Goal: Check status: Check status

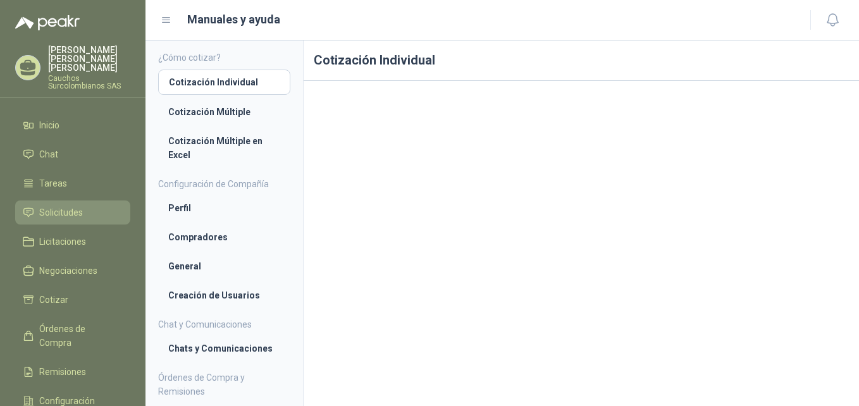
click at [72, 206] on span "Solicitudes" at bounding box center [61, 213] width 44 height 14
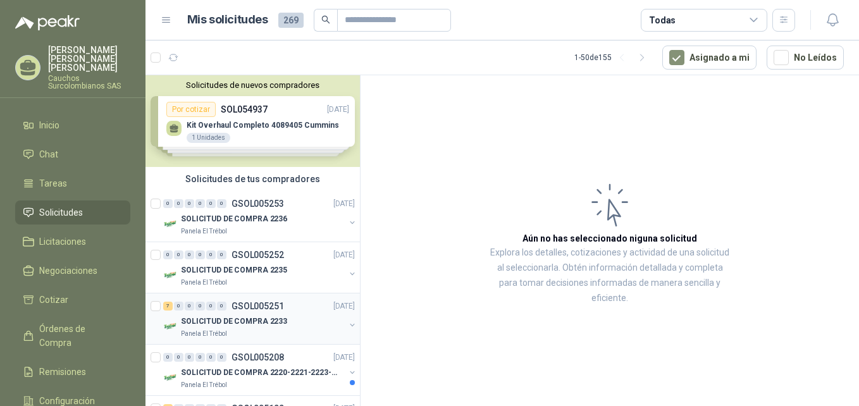
click at [254, 319] on p "SOLICITUD DE COMPRA 2233" at bounding box center [234, 322] width 106 height 12
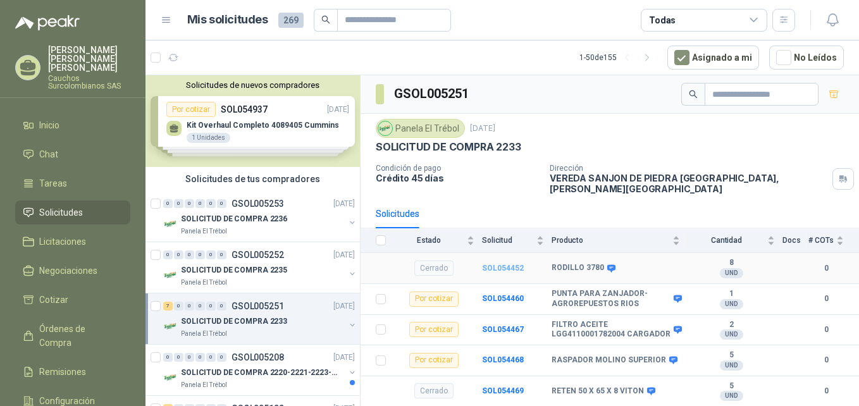
click at [503, 264] on b "SOL054452" at bounding box center [503, 268] width 42 height 9
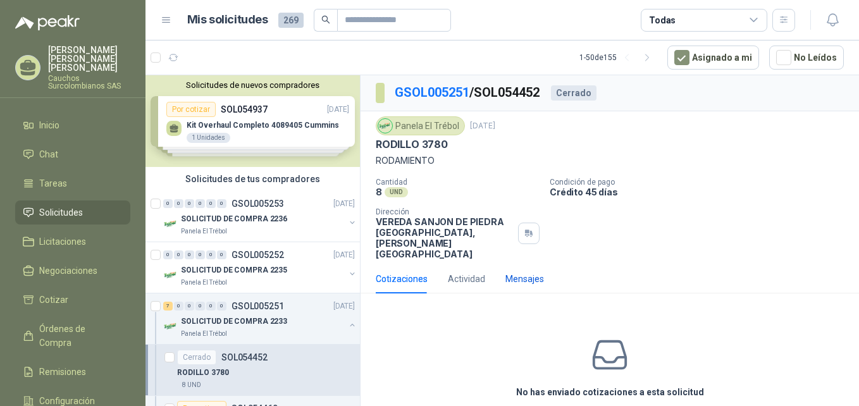
click at [518, 272] on div "Mensajes" at bounding box center [525, 279] width 39 height 14
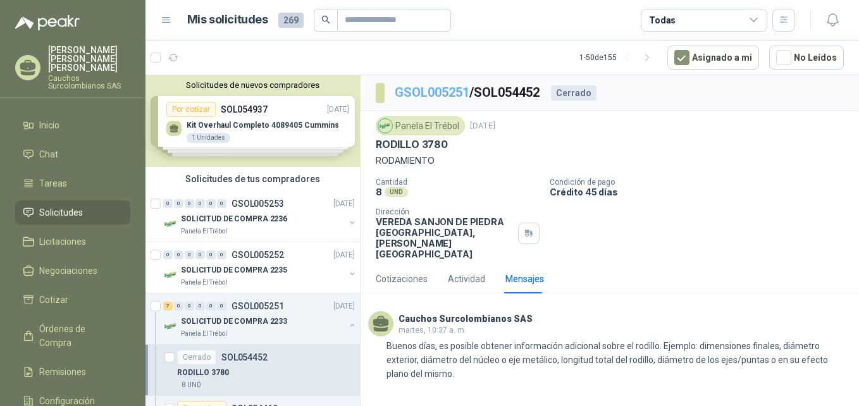
click at [418, 97] on link "GSOL005251" at bounding box center [432, 92] width 75 height 15
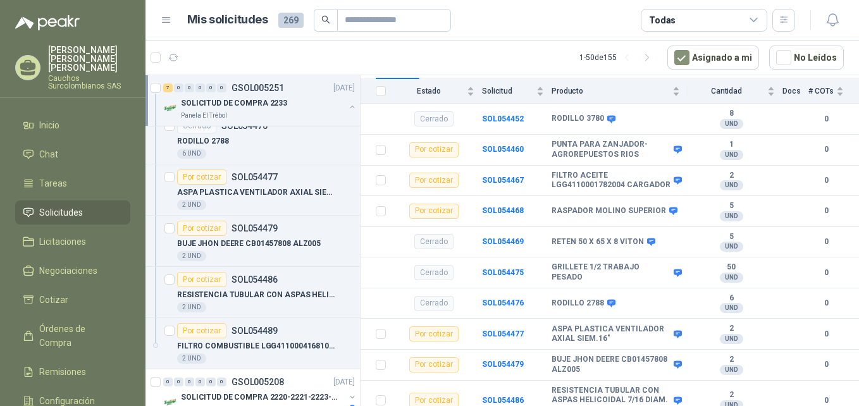
scroll to position [545, 0]
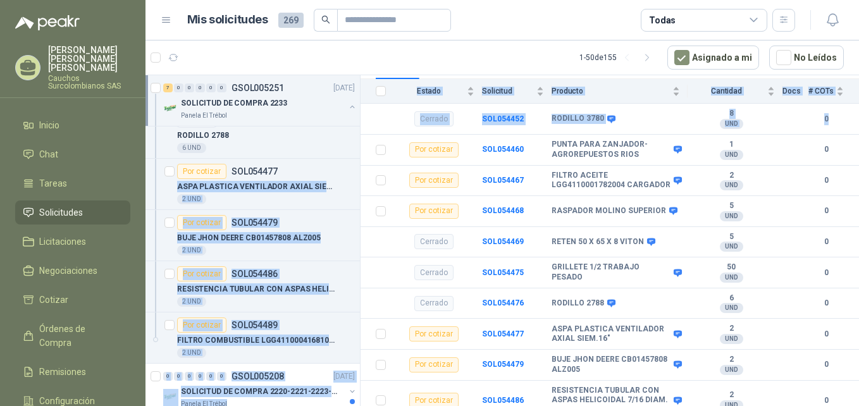
drag, startPoint x: 363, startPoint y: 152, endPoint x: 359, endPoint y: 176, distance: 24.3
click at [359, 176] on div "Solicitudes de nuevos compradores Por cotizar SOL054937 [DATE] Kit Overhaul Com…" at bounding box center [503, 243] width 714 height 336
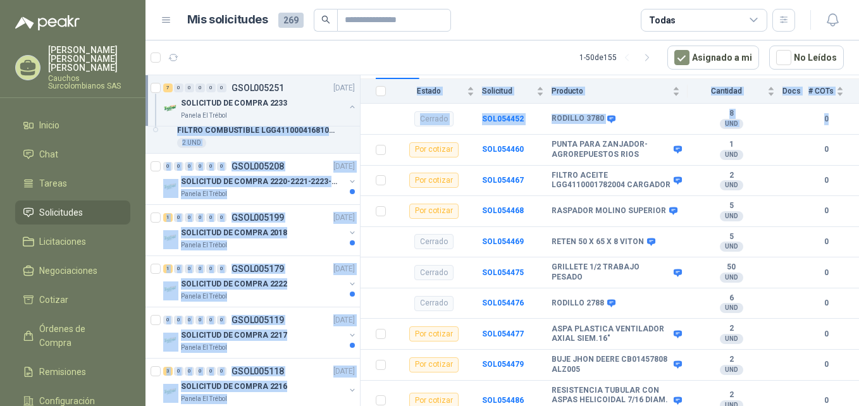
scroll to position [1039, 0]
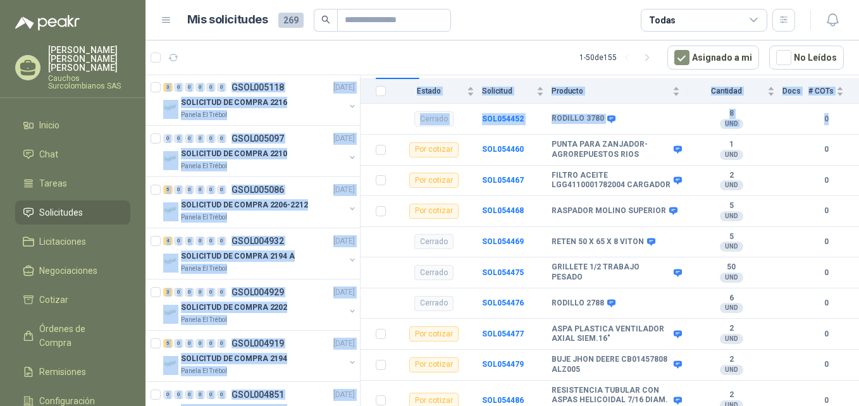
click at [371, 96] on th at bounding box center [377, 91] width 33 height 25
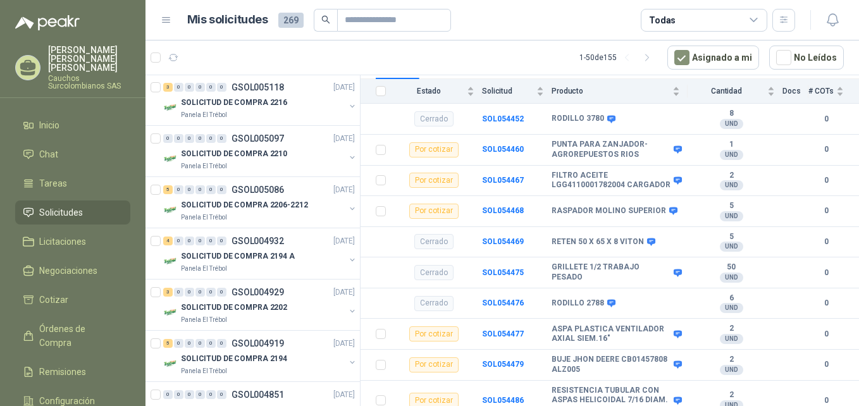
click at [371, 96] on th at bounding box center [377, 91] width 33 height 25
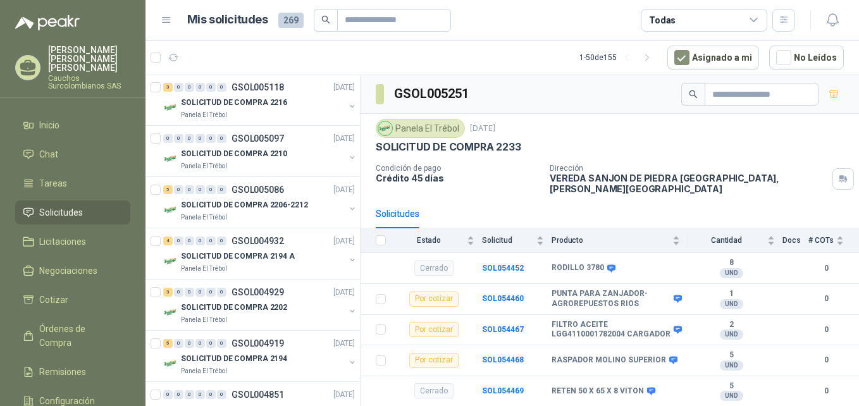
click at [531, 22] on article "Mis solicitudes 269 Todas" at bounding box center [491, 20] width 609 height 23
